Goal: Task Accomplishment & Management: Manage account settings

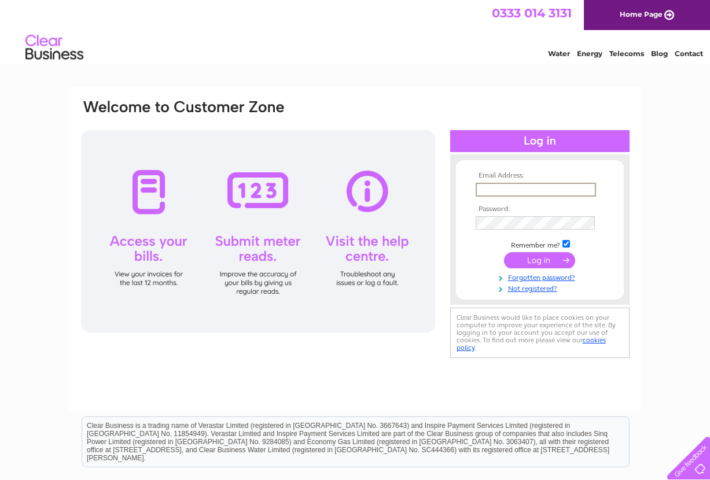
type input "macmerryclub@gmail.com"
click at [538, 260] on input "submit" at bounding box center [539, 260] width 71 height 16
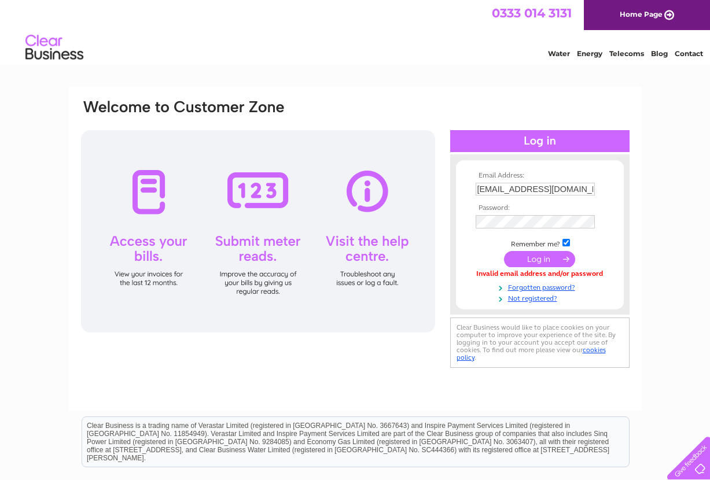
click at [659, 200] on div "Email Address: macmerryclub@gmail.com Password: Forgotten password?" at bounding box center [355, 348] width 710 height 522
click at [535, 260] on input "submit" at bounding box center [539, 259] width 71 height 16
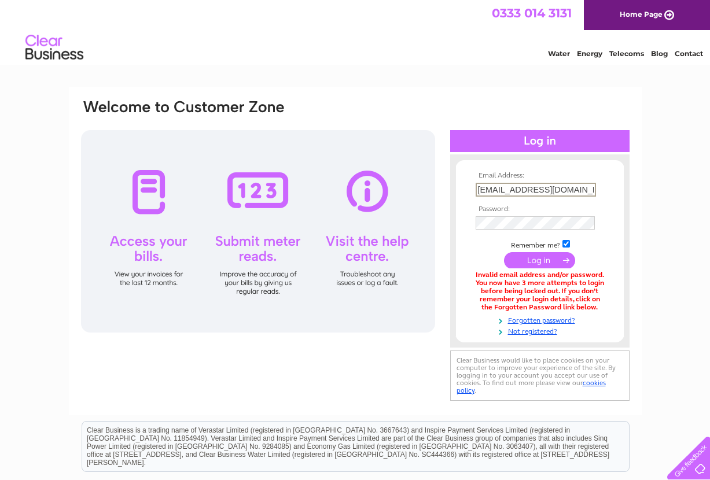
click at [139, 196] on div at bounding box center [258, 231] width 354 height 202
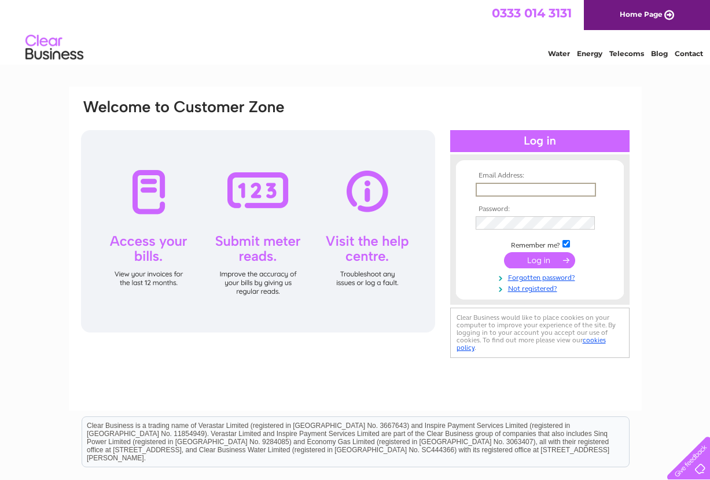
type input "[EMAIL_ADDRESS][DOMAIN_NAME]"
click at [600, 277] on link "Forgotten password?" at bounding box center [540, 275] width 131 height 11
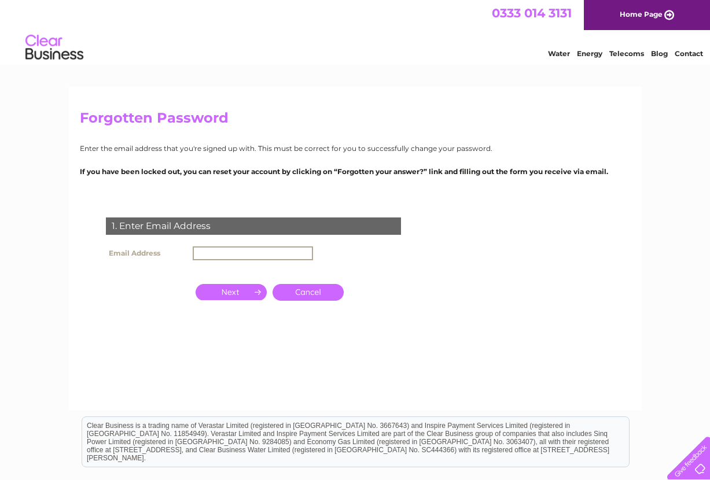
click at [250, 253] on input "text" at bounding box center [253, 253] width 120 height 14
type input "[EMAIL_ADDRESS][DOMAIN_NAME]"
click at [248, 290] on input "button" at bounding box center [230, 291] width 71 height 16
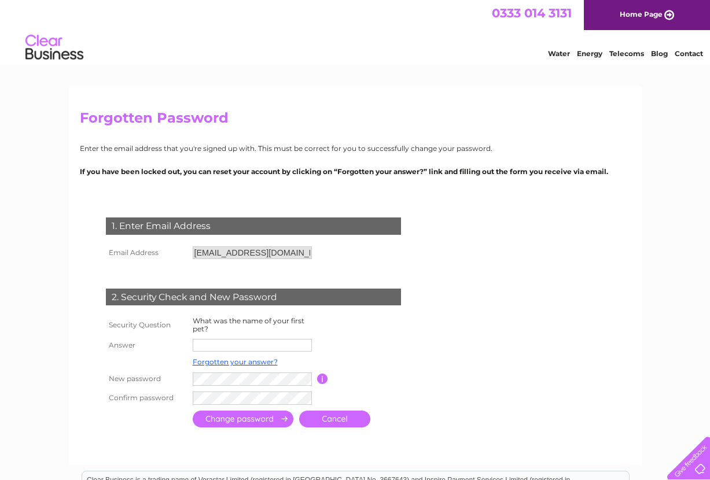
click at [245, 346] on input "text" at bounding box center [252, 345] width 119 height 13
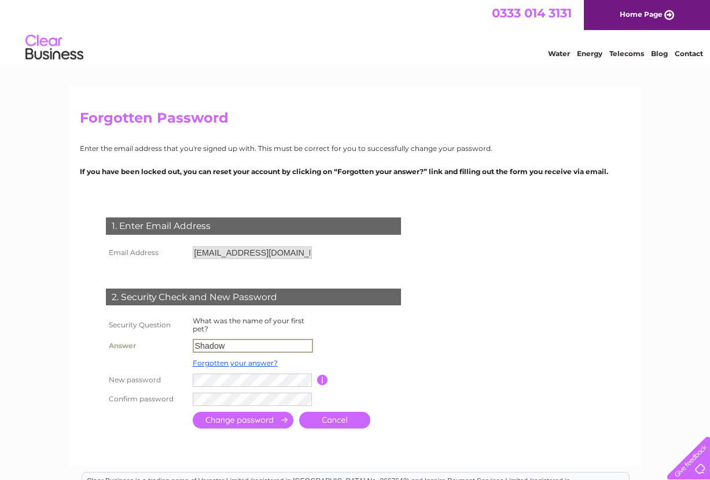
type input "Shadow"
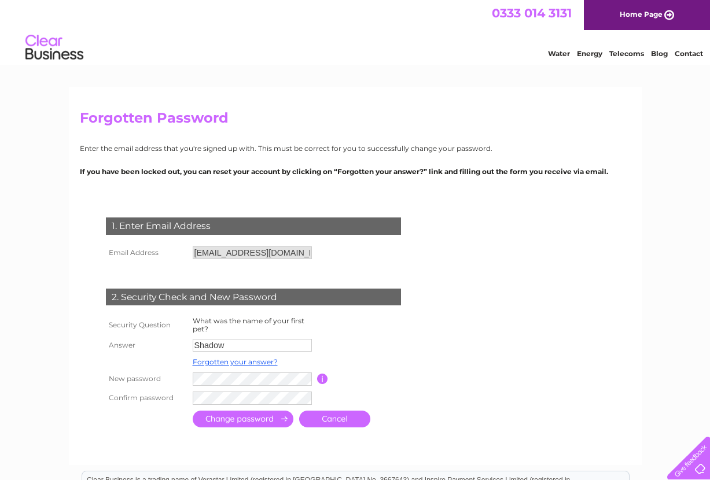
click at [263, 420] on input "submit" at bounding box center [243, 419] width 101 height 17
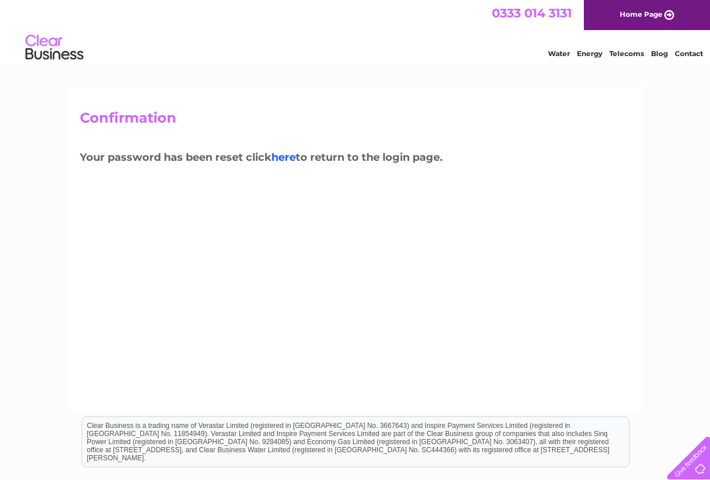
click at [290, 157] on link "here" at bounding box center [283, 157] width 24 height 13
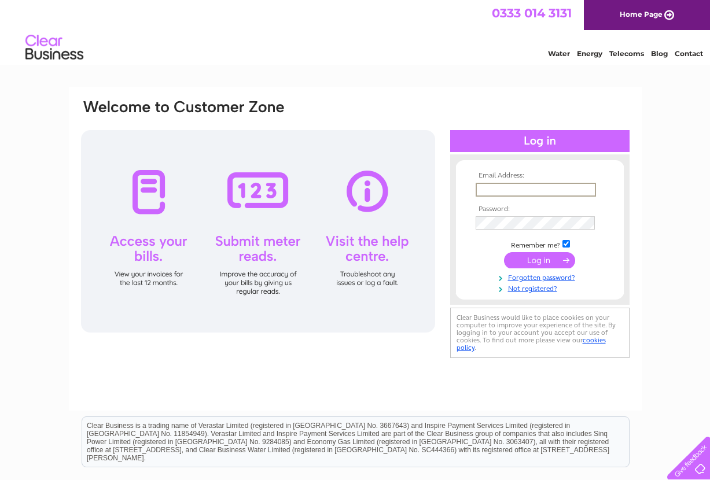
type input "macmerryclub@gmail.com"
click at [552, 265] on input "submit" at bounding box center [539, 259] width 71 height 16
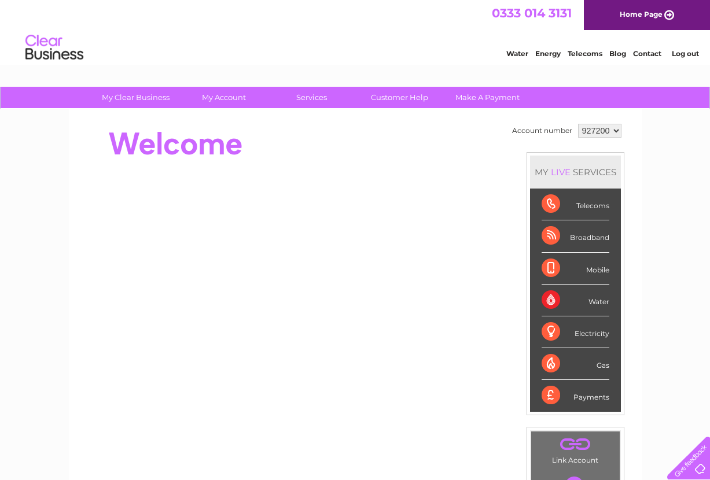
select select "969958"
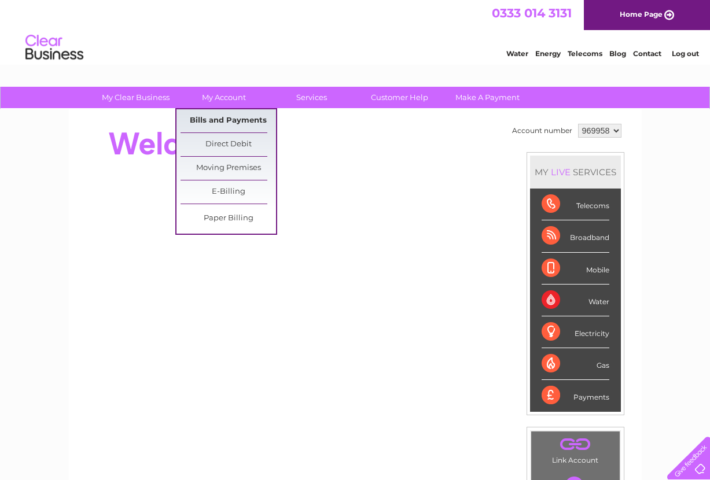
click at [230, 118] on link "Bills and Payments" at bounding box center [227, 120] width 95 height 23
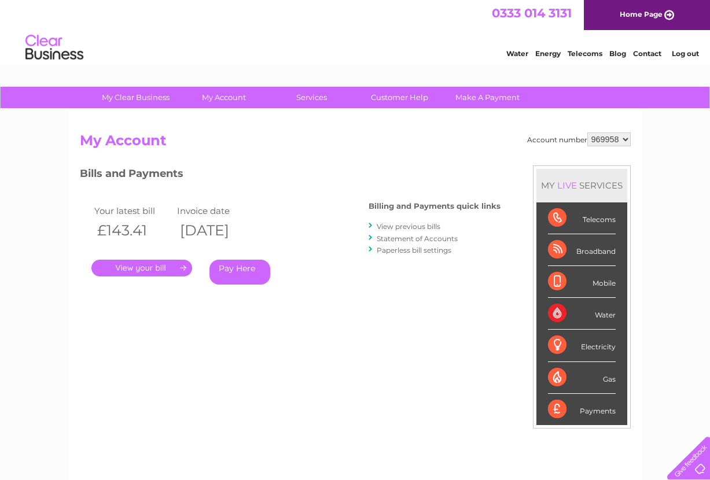
click at [156, 266] on link "." at bounding box center [141, 268] width 101 height 17
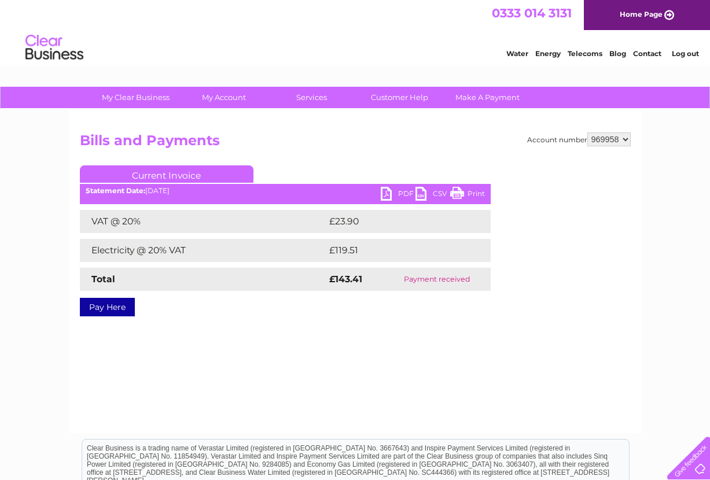
click at [398, 194] on link "PDF" at bounding box center [398, 195] width 35 height 17
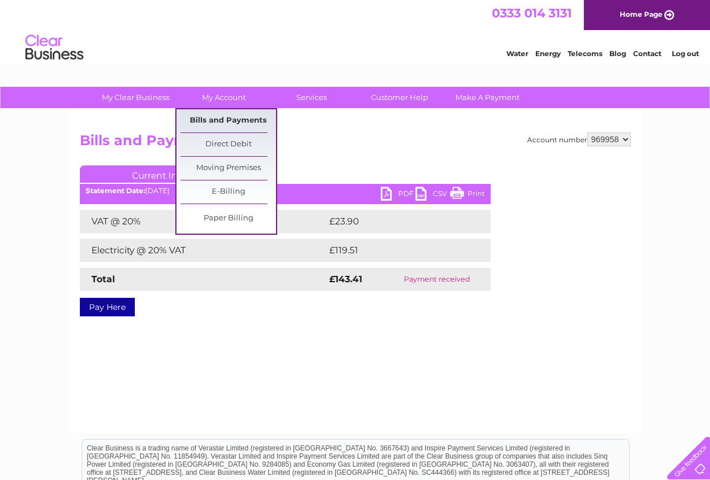
click at [226, 128] on link "Bills and Payments" at bounding box center [227, 120] width 95 height 23
click at [226, 122] on link "Bills and Payments" at bounding box center [227, 120] width 95 height 23
click at [362, 168] on ul "Current Invoice" at bounding box center [285, 175] width 411 height 21
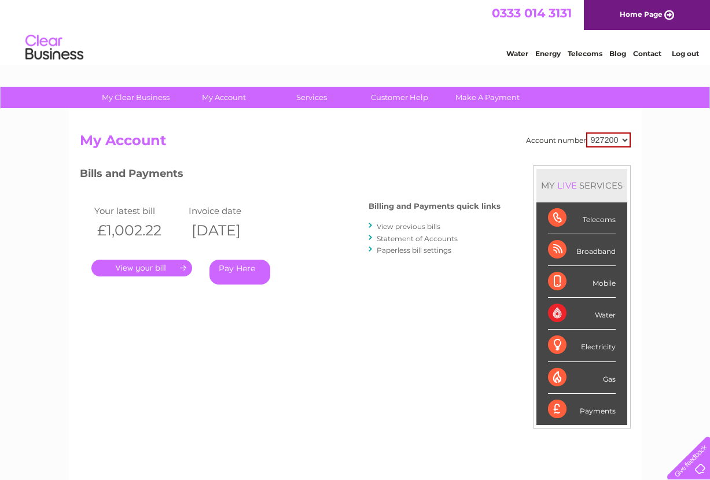
select select "969958"
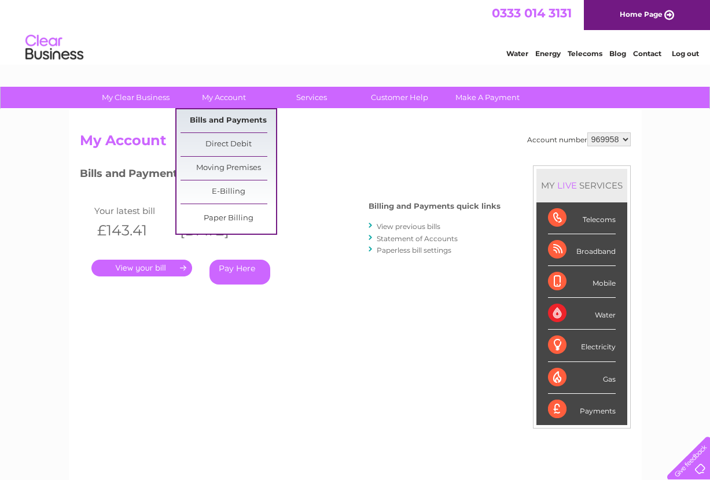
click at [241, 117] on link "Bills and Payments" at bounding box center [227, 120] width 95 height 23
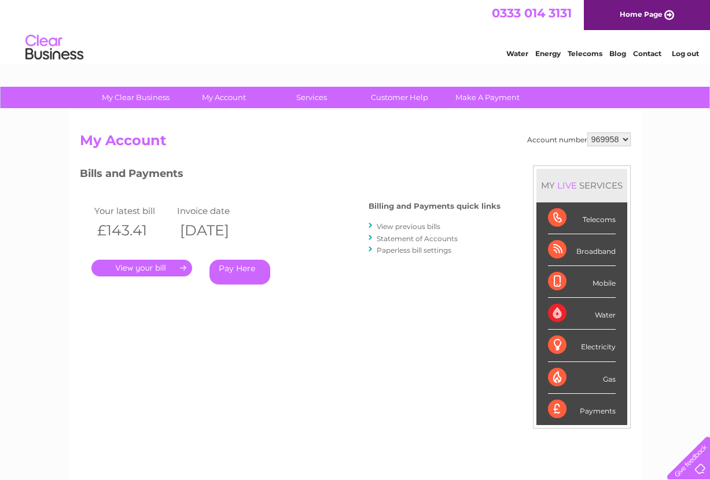
click at [388, 228] on link "View previous bills" at bounding box center [408, 226] width 64 height 9
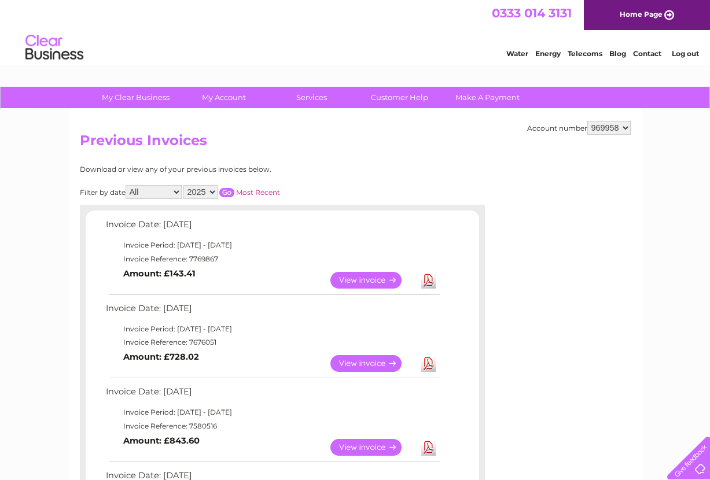
click at [371, 356] on link "View" at bounding box center [372, 363] width 85 height 17
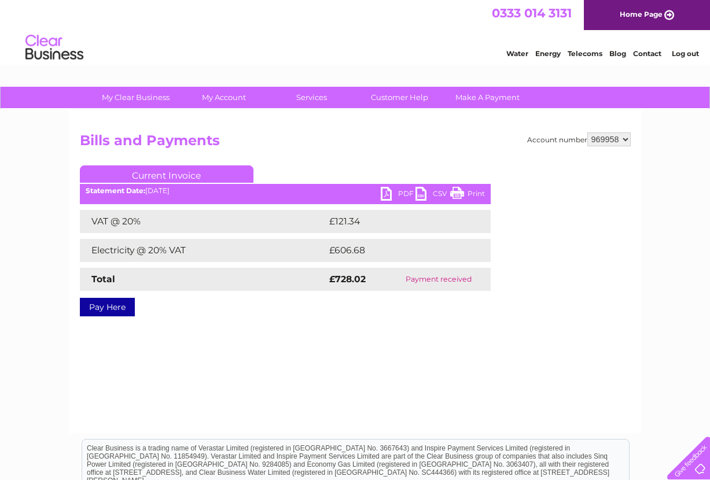
click at [398, 192] on link "PDF" at bounding box center [398, 195] width 35 height 17
click at [684, 56] on link "Log out" at bounding box center [684, 53] width 27 height 9
